Goal: Task Accomplishment & Management: Manage account settings

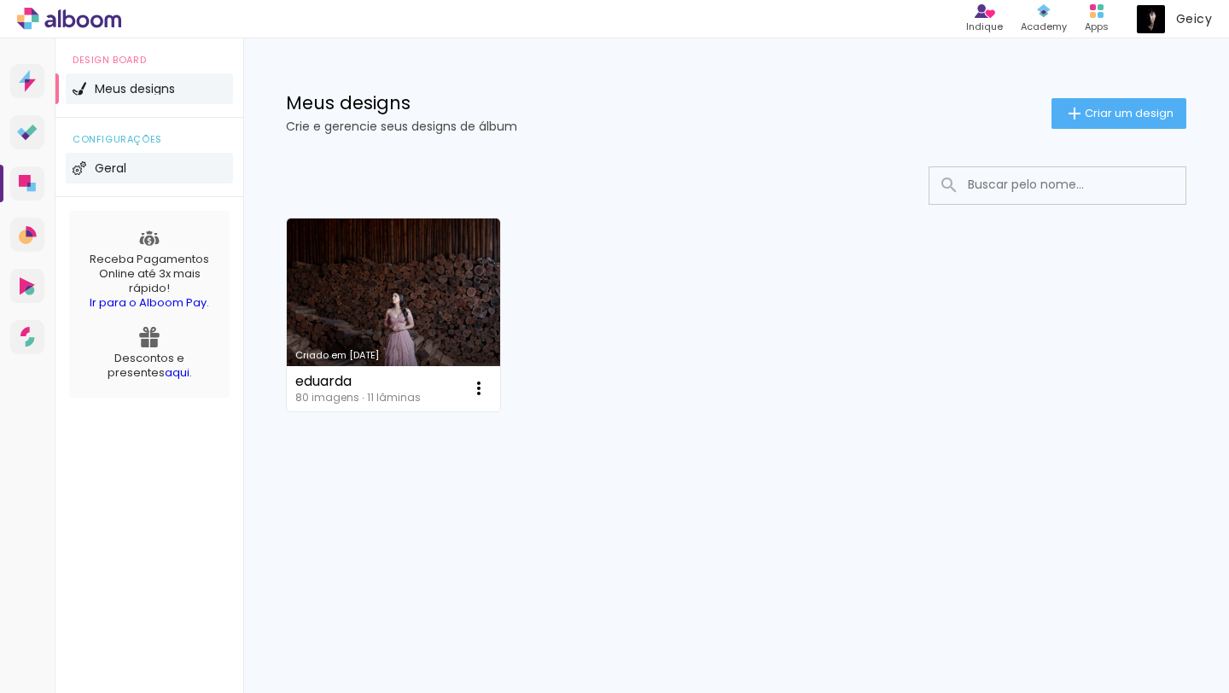
click at [181, 183] on li "Geral" at bounding box center [149, 168] width 167 height 31
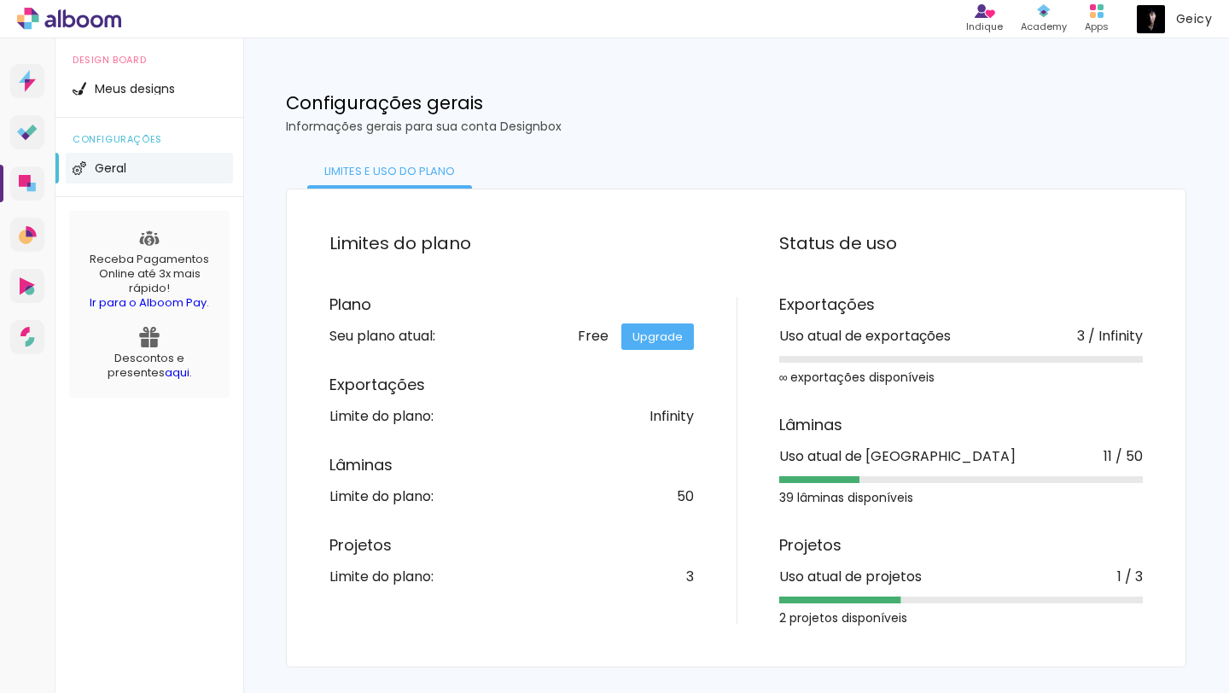
click at [666, 349] on link "Upgrade" at bounding box center [657, 337] width 73 height 26
click at [26, 79] on icon at bounding box center [27, 80] width 5 height 3
